Goal: Information Seeking & Learning: Understand process/instructions

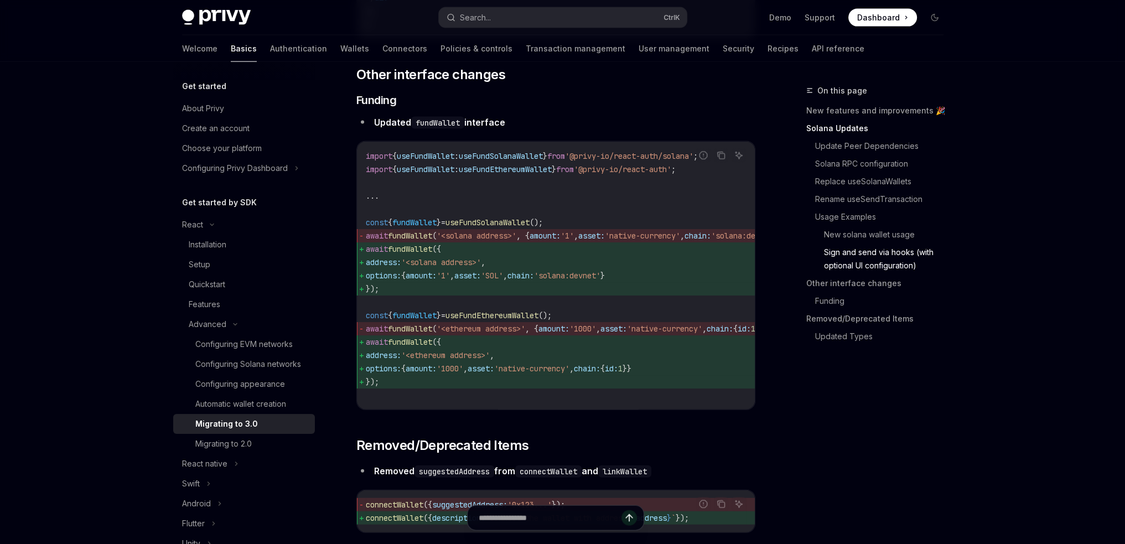
scroll to position [3275, 0]
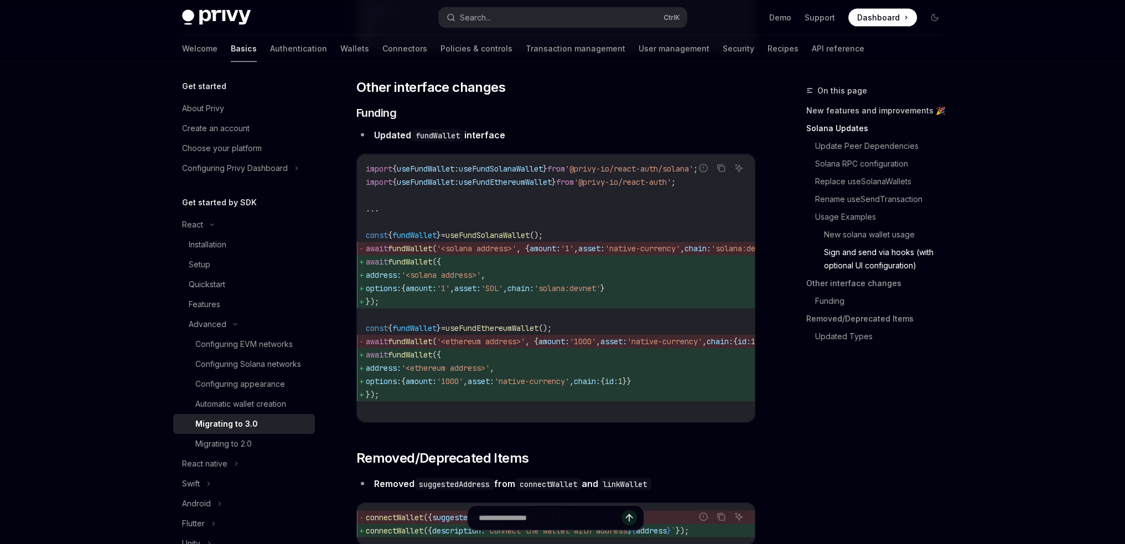
click at [853, 115] on link "New features and improvements 🎉" at bounding box center [879, 111] width 146 height 18
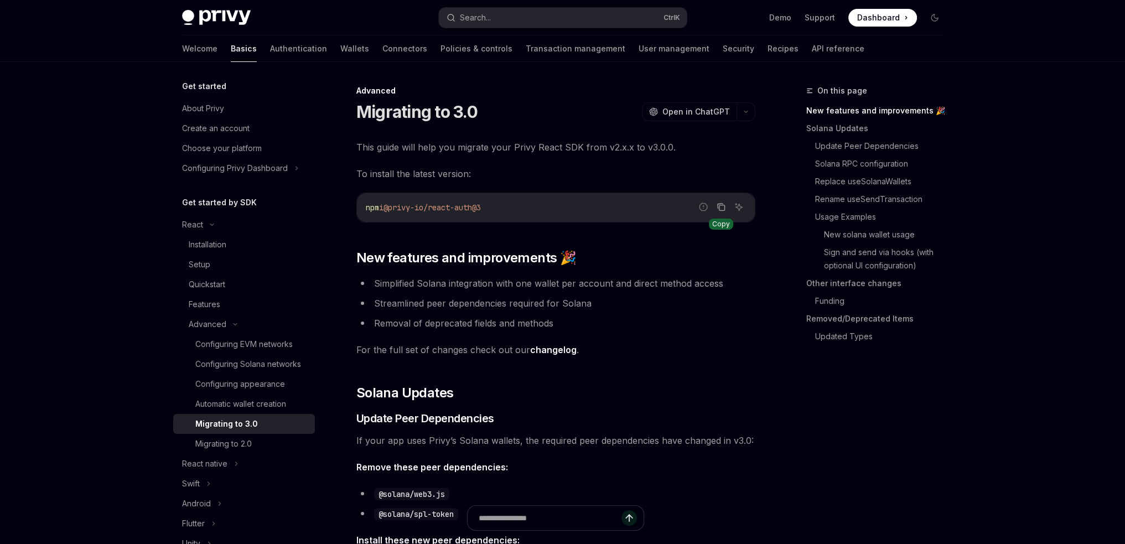
click at [726, 210] on button "Copy the contents from the code block" at bounding box center [721, 207] width 14 height 14
click at [843, 333] on link "Updated Types" at bounding box center [883, 337] width 137 height 18
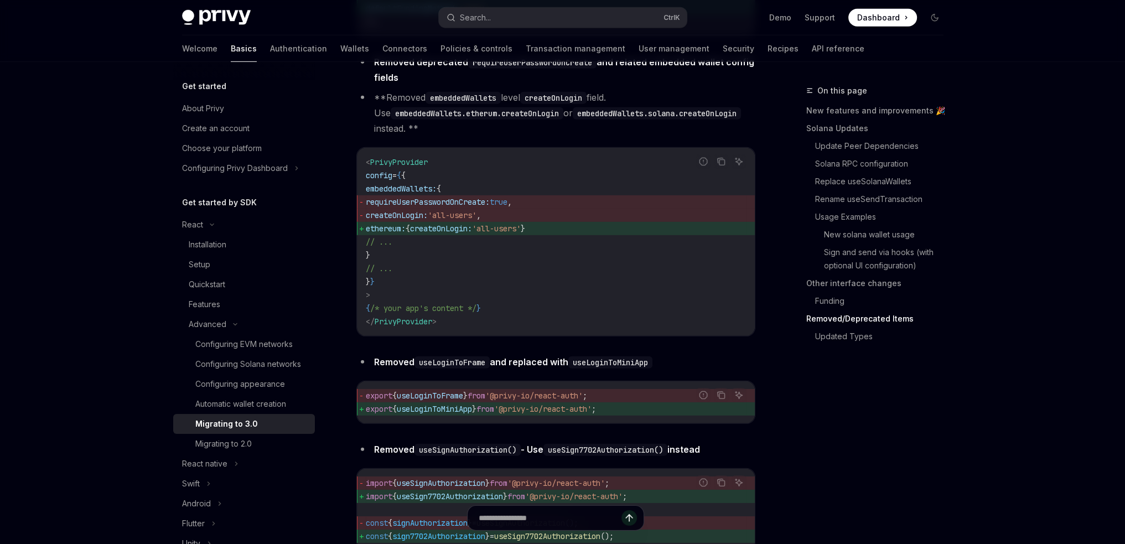
scroll to position [4326, 0]
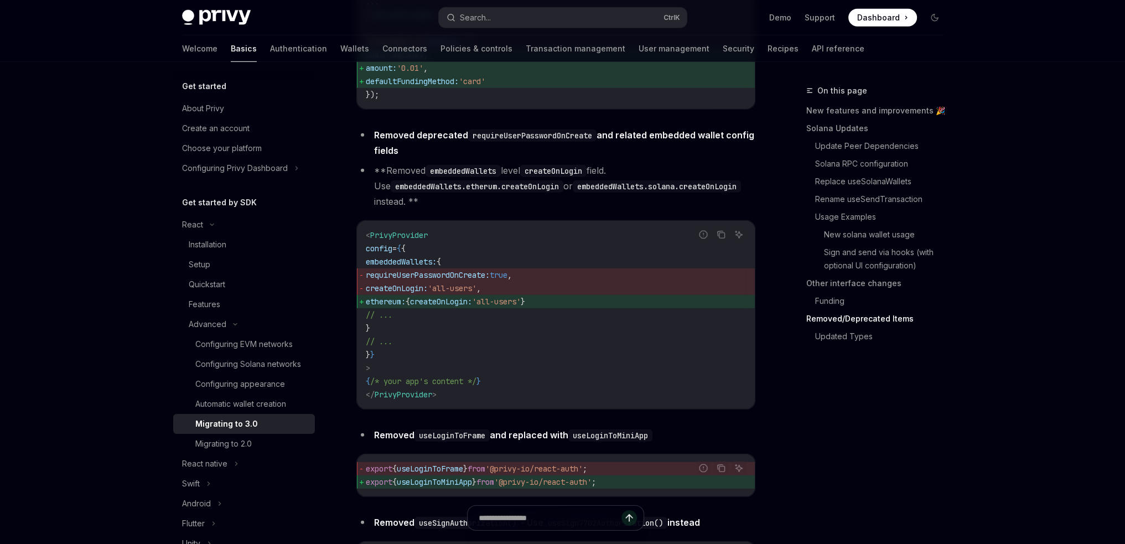
drag, startPoint x: 579, startPoint y: 336, endPoint x: 389, endPoint y: 340, distance: 189.2
click at [389, 308] on span "ethereum: { createOnLogin: 'all-users' }" at bounding box center [556, 301] width 380 height 13
click at [518, 359] on code "< PrivyProvider config = { { embeddedWallets: { requireUserPasswordOnCreate: tr…" at bounding box center [556, 314] width 380 height 173
drag, startPoint x: 569, startPoint y: 337, endPoint x: 391, endPoint y: 334, distance: 178.2
click at [391, 308] on span "ethereum: { createOnLogin: 'all-users' }" at bounding box center [556, 301] width 380 height 13
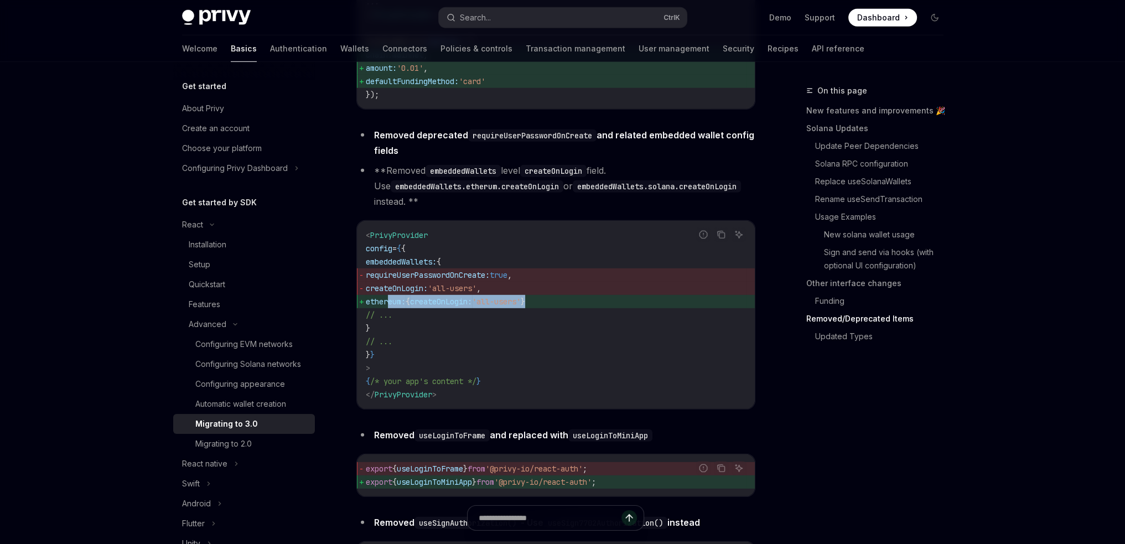
copy span "ethereum: { createOnLogin: 'all-users' }"
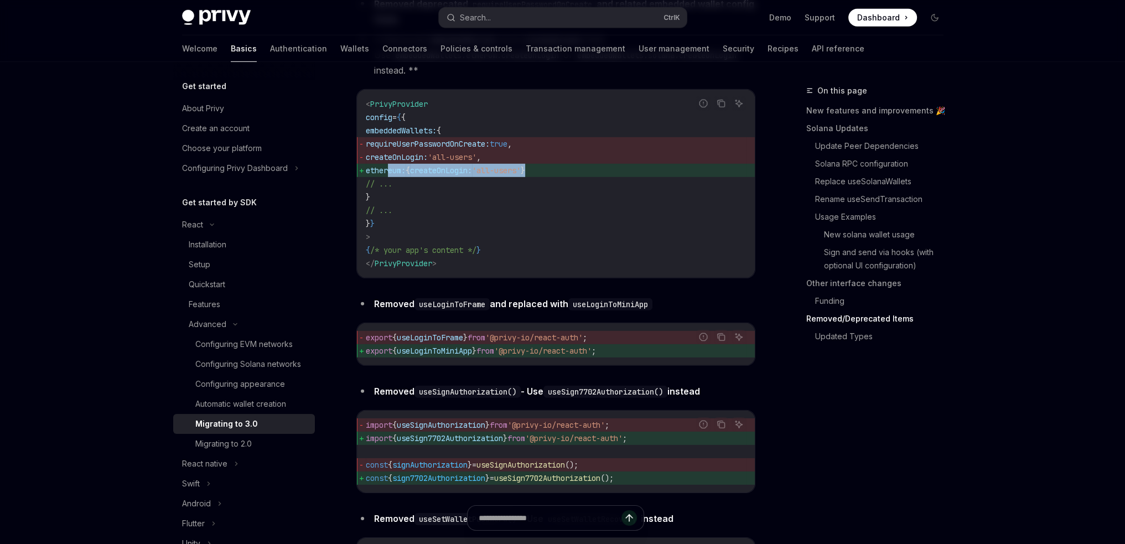
scroll to position [4492, 0]
